Goal: Task Accomplishment & Management: Use online tool/utility

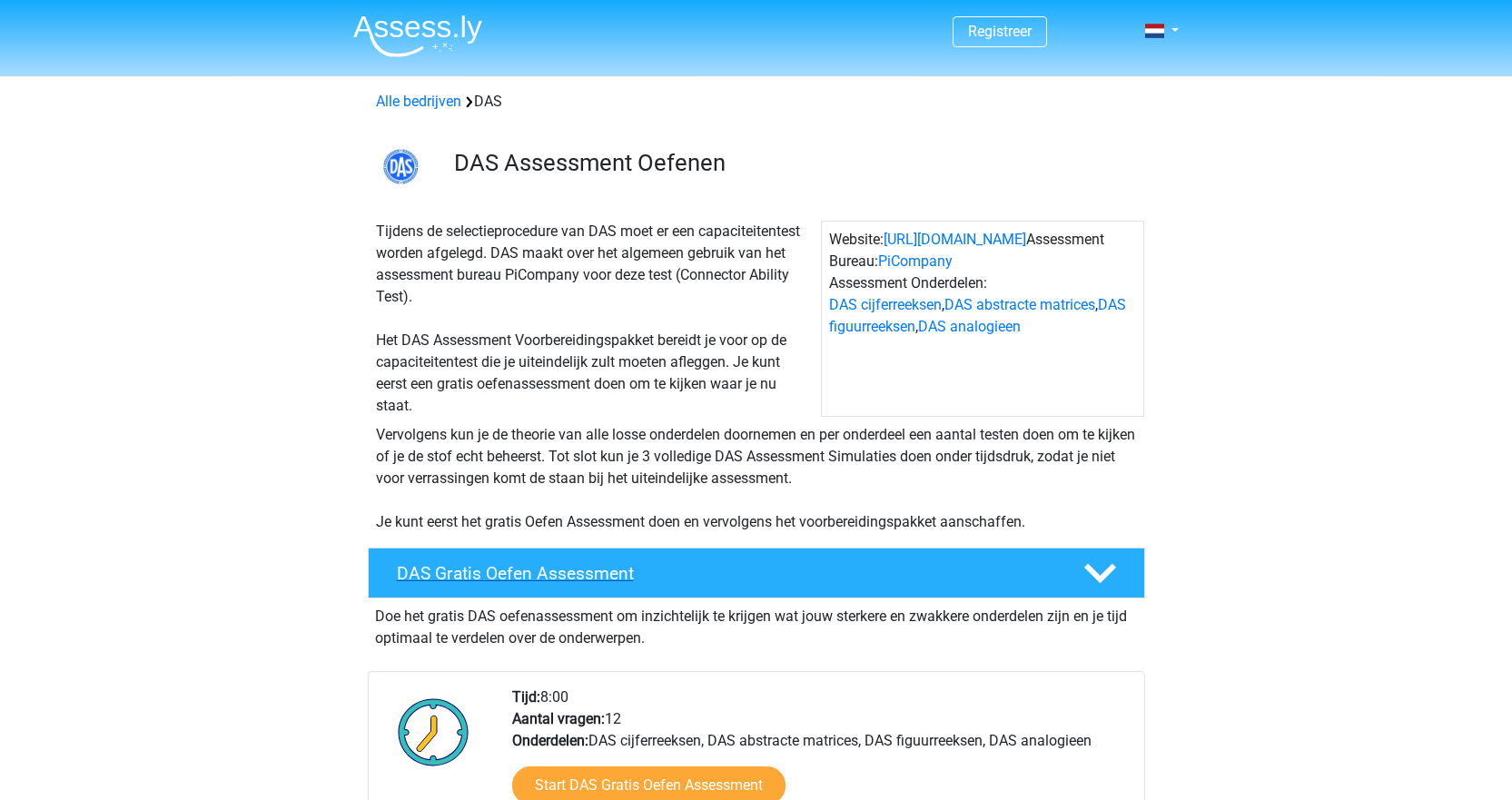
click at [617, 556] on div "DAS Gratis Oefen Assessment" at bounding box center [756, 573] width 778 height 50
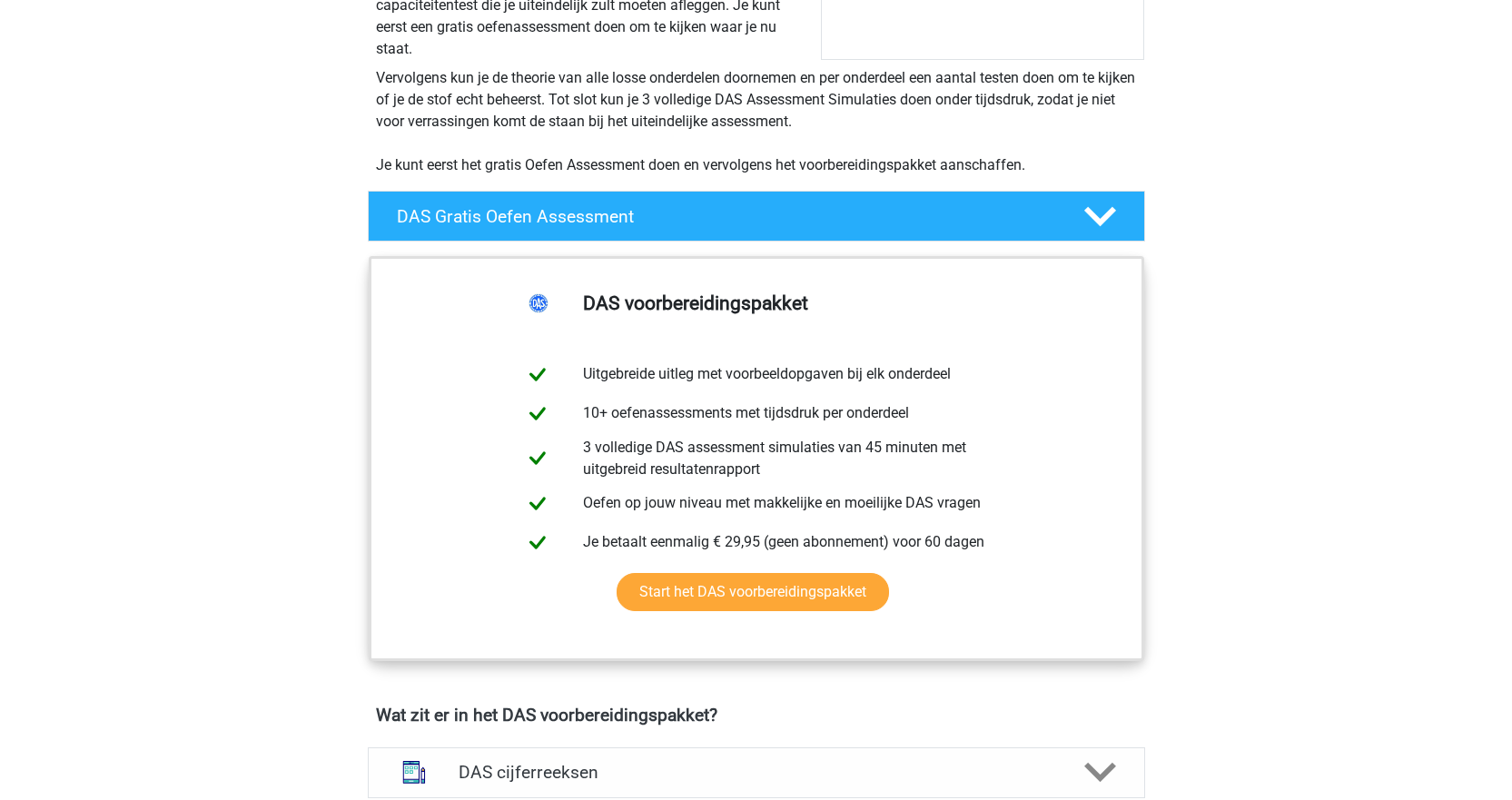
scroll to position [364, 0]
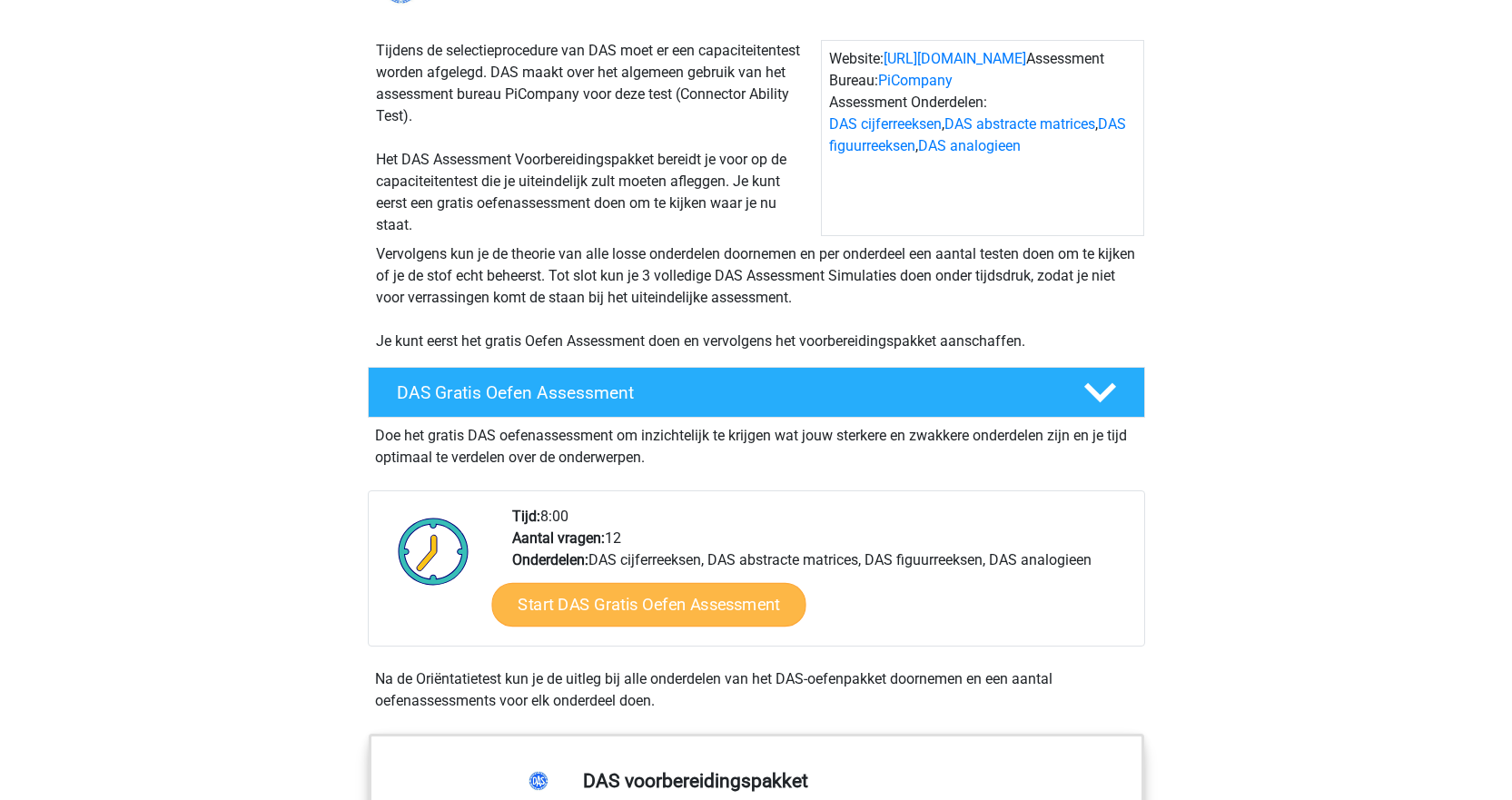
scroll to position [181, 0]
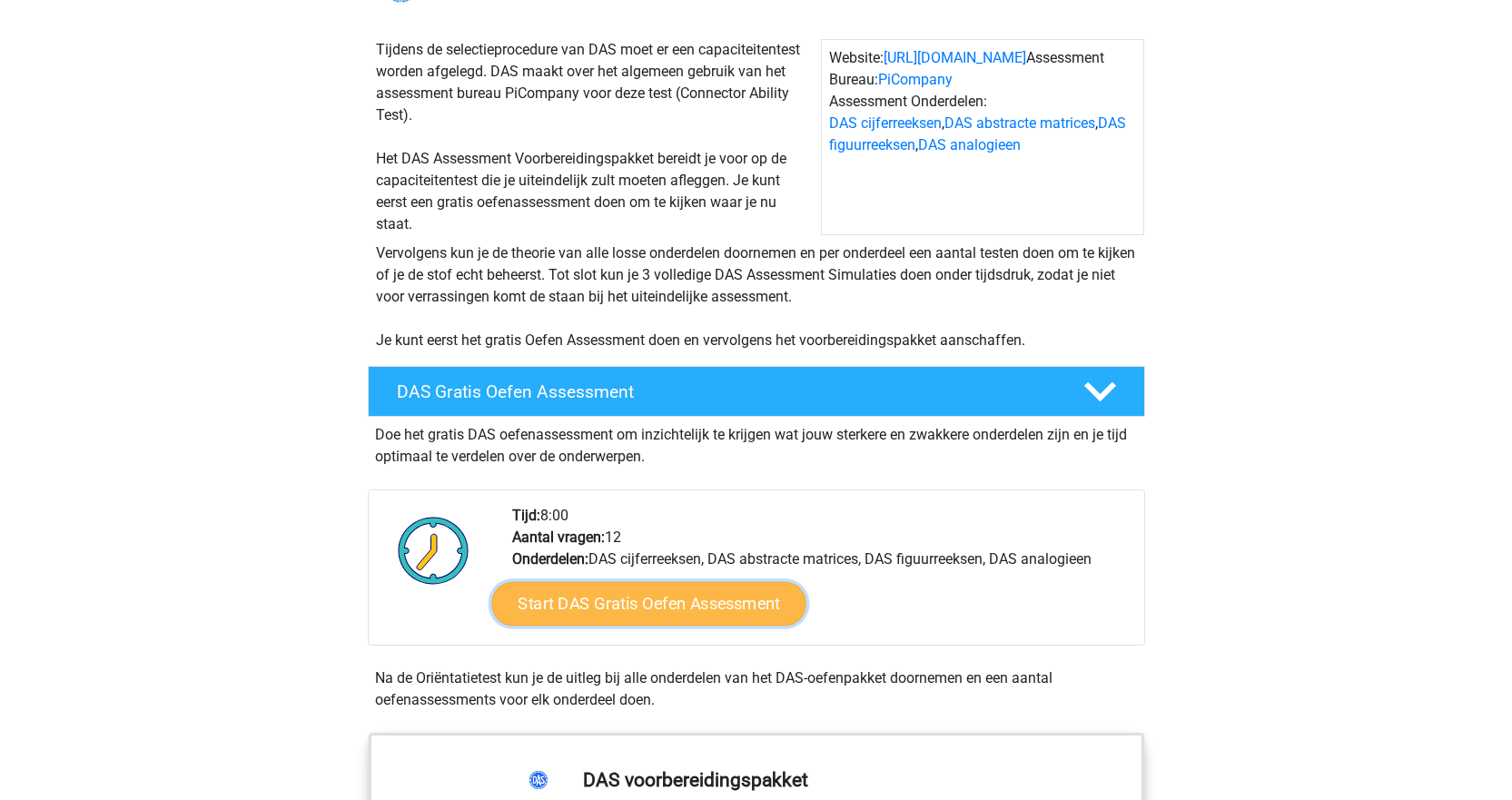
click at [559, 607] on link "Start DAS Gratis Oefen Assessment" at bounding box center [649, 603] width 314 height 44
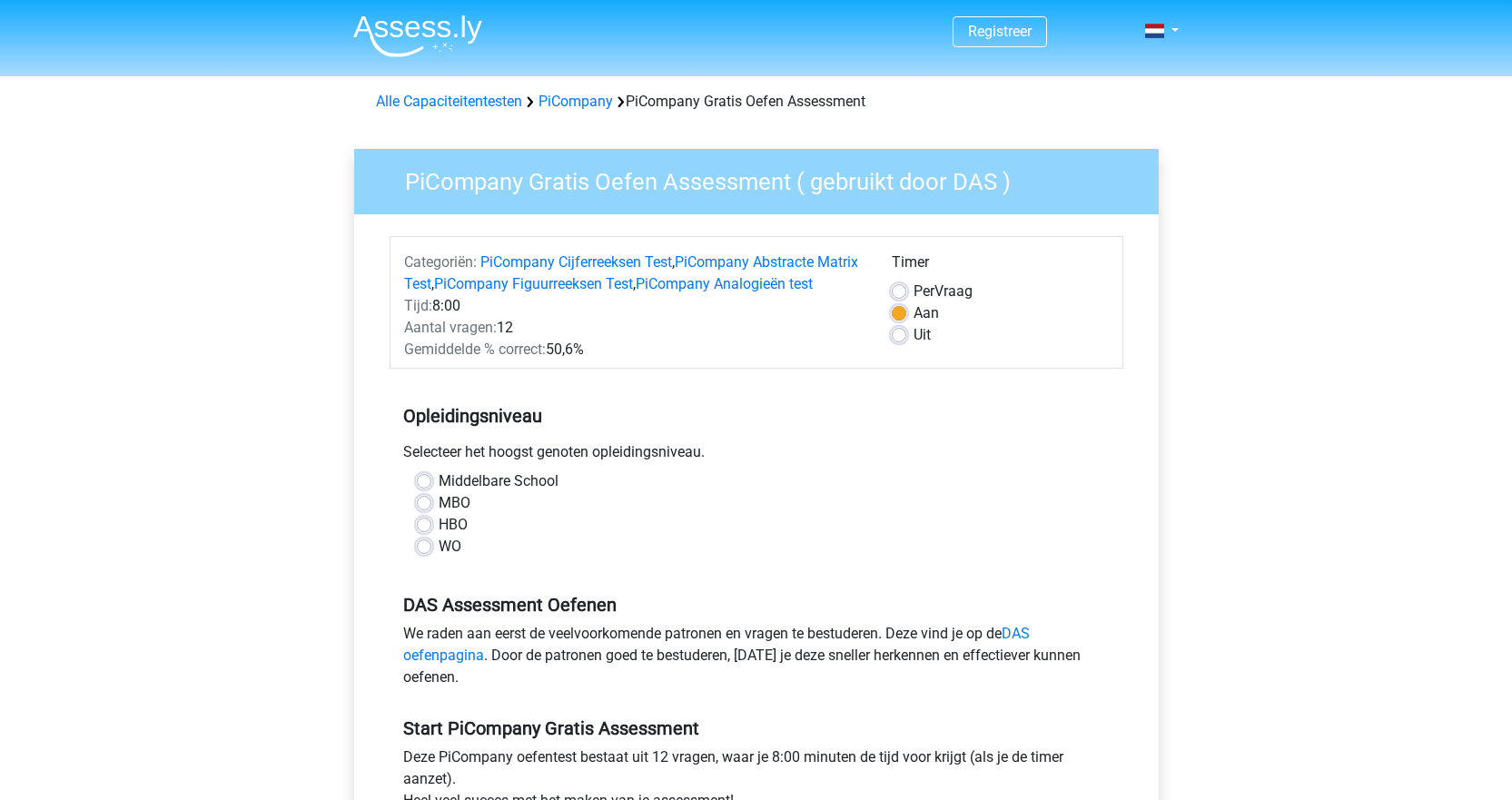
click at [444, 536] on label "HBO" at bounding box center [453, 525] width 29 height 21
click at [432, 532] on input "HBO" at bounding box center [424, 523] width 15 height 18
radio input "true"
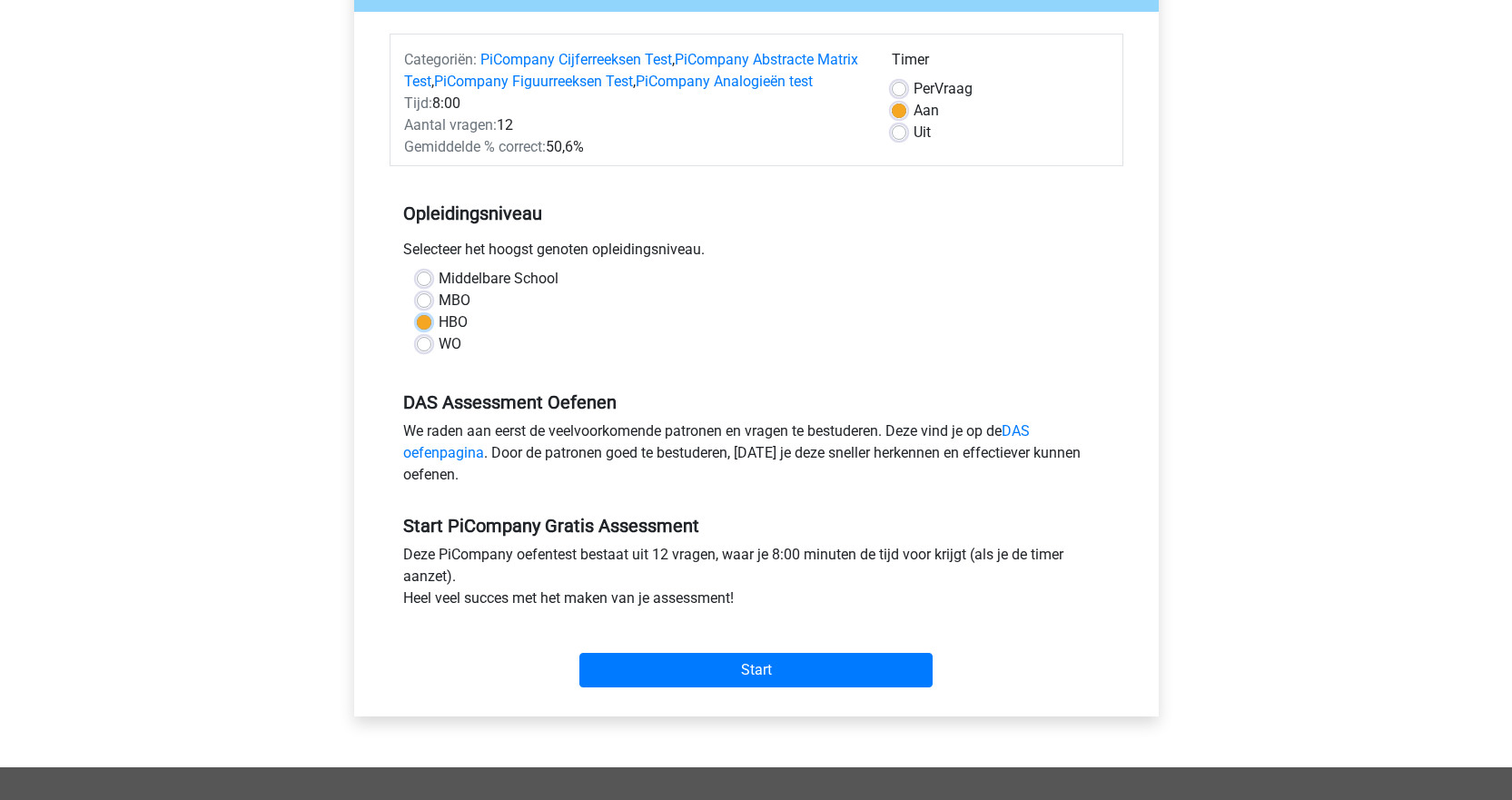
scroll to position [272, 0]
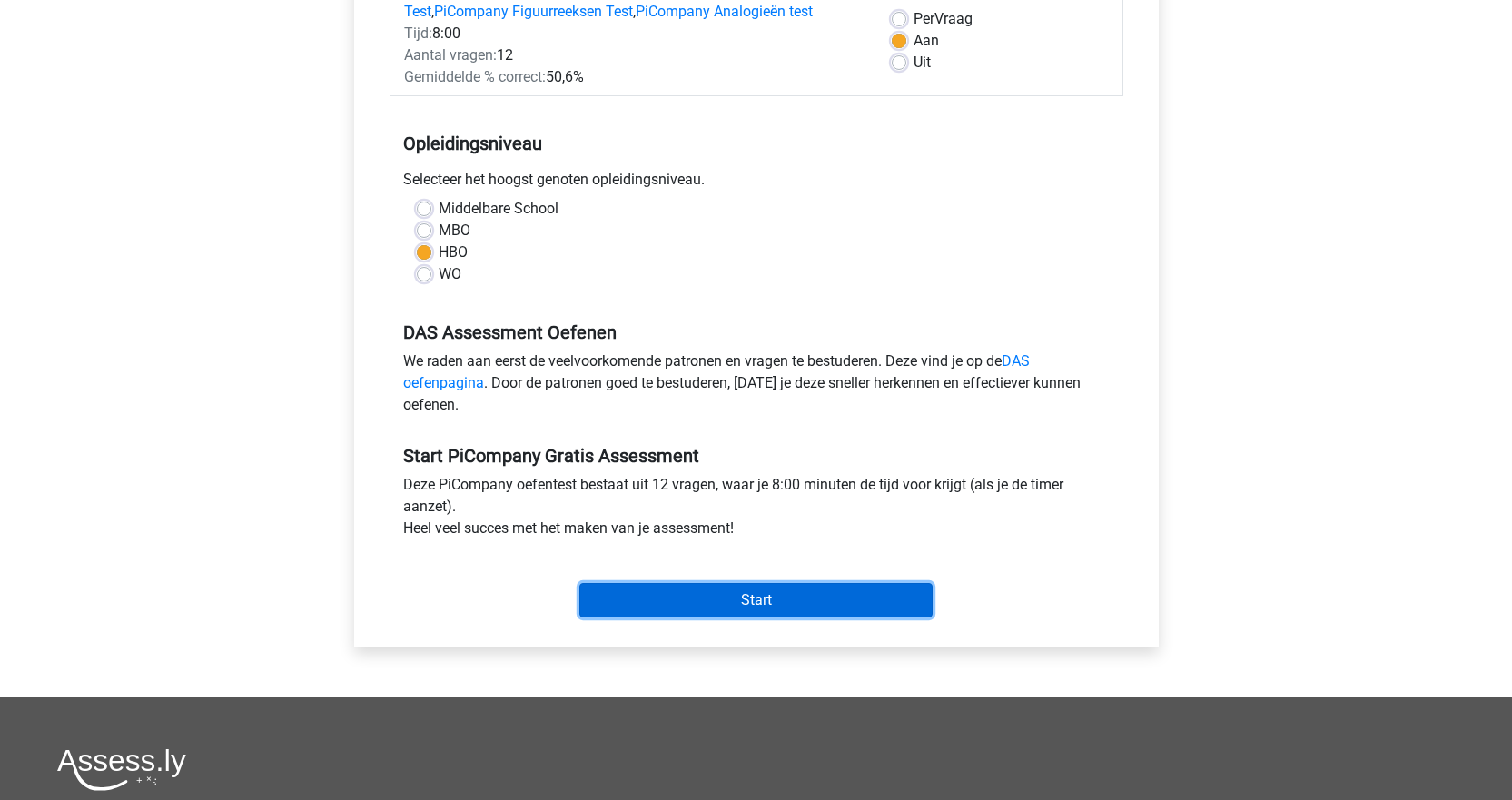
click at [723, 610] on input "Start" at bounding box center [756, 600] width 353 height 35
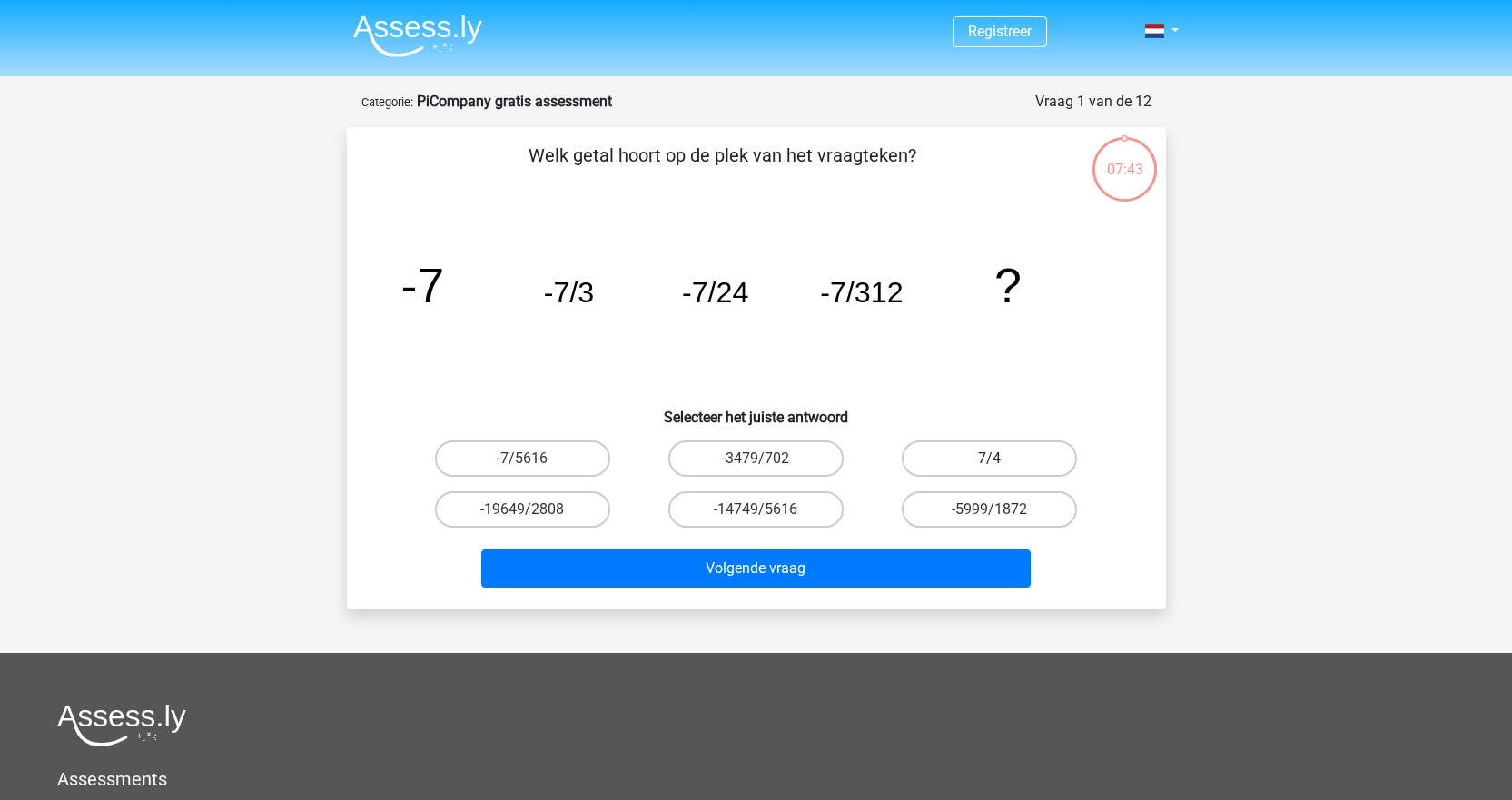
click at [977, 456] on label "7/4" at bounding box center [989, 458] width 176 height 36
click at [990, 459] on input "7/4" at bounding box center [996, 464] width 12 height 12
radio input "true"
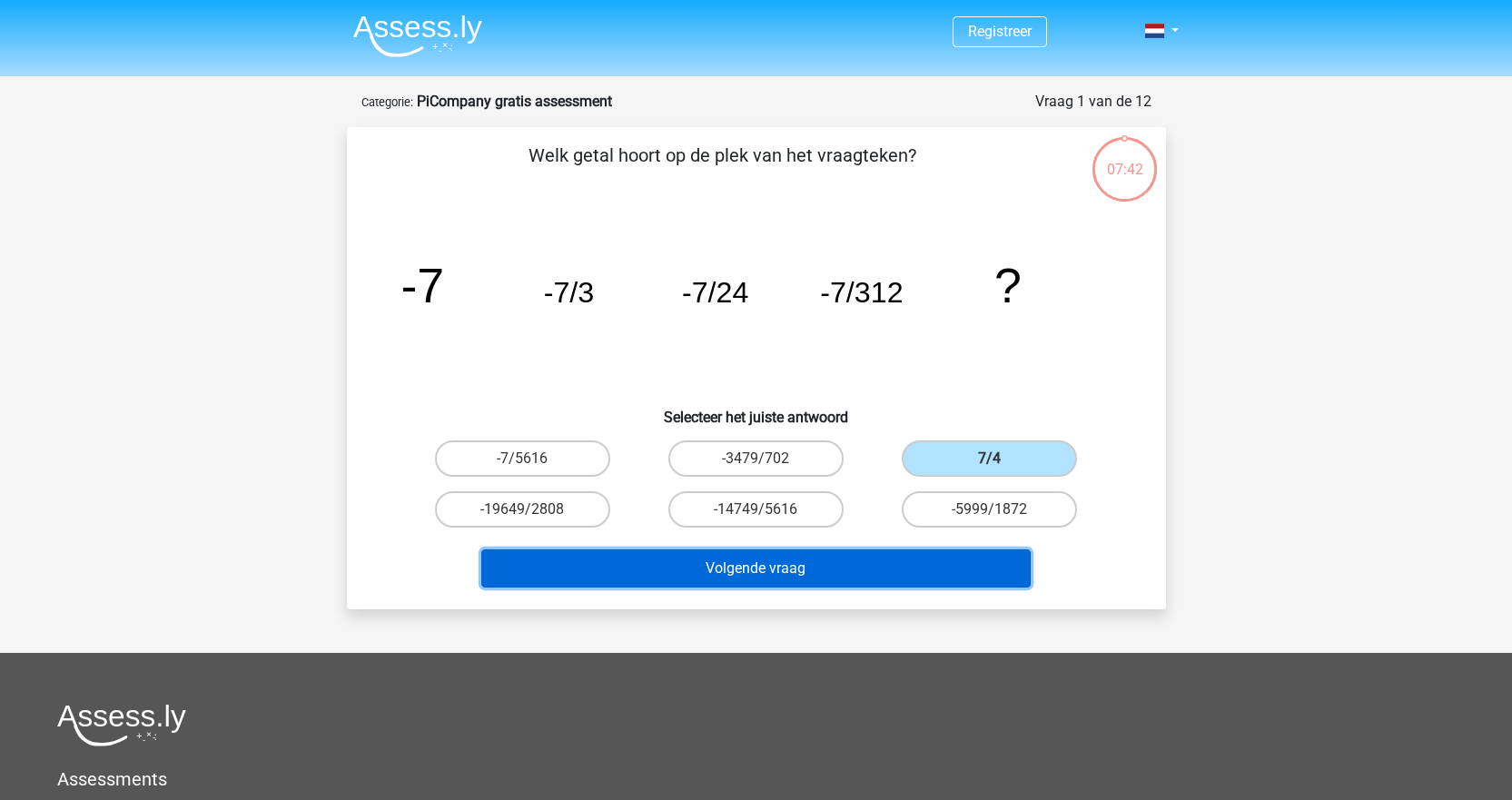
click at [927, 567] on button "Volgende vraag" at bounding box center [756, 568] width 550 height 38
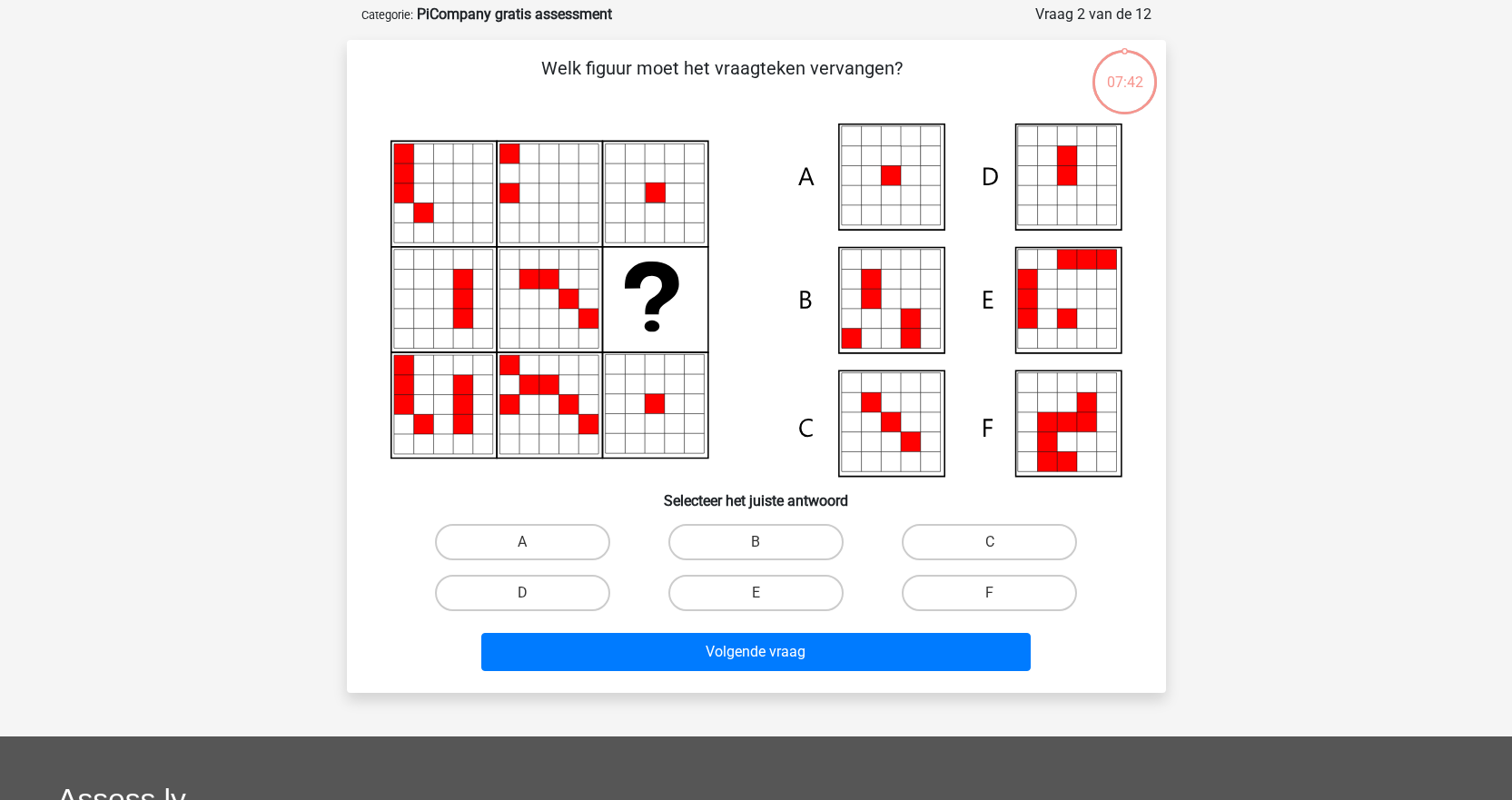
scroll to position [91, 0]
